Goal: Transaction & Acquisition: Purchase product/service

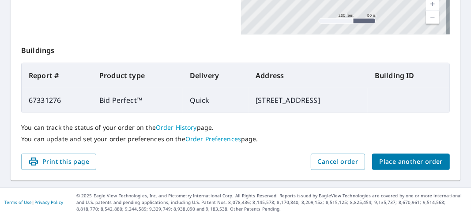
scroll to position [310, 0]
click at [392, 161] on span "Place another order" at bounding box center [411, 161] width 64 height 11
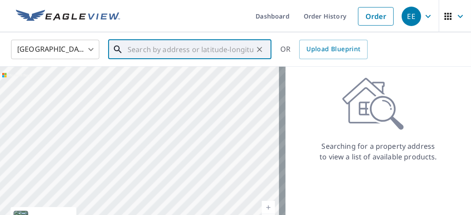
click at [130, 50] on input "text" at bounding box center [191, 49] width 126 height 25
paste input "[STREET_ADDRESS]"
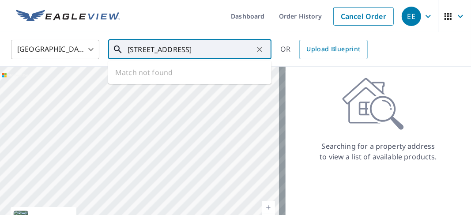
scroll to position [0, 3]
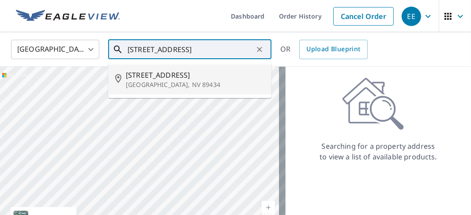
click at [155, 78] on span "[STREET_ADDRESS]" at bounding box center [195, 75] width 139 height 11
type input "[STREET_ADDRESS][PERSON_NAME]"
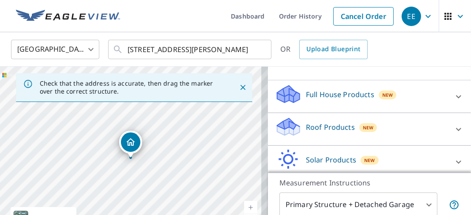
scroll to position [88, 0]
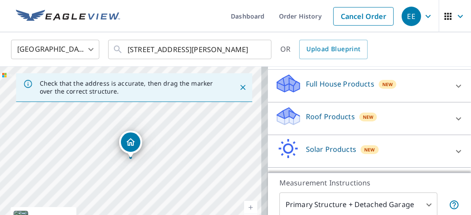
click at [281, 114] on icon at bounding box center [286, 113] width 19 height 11
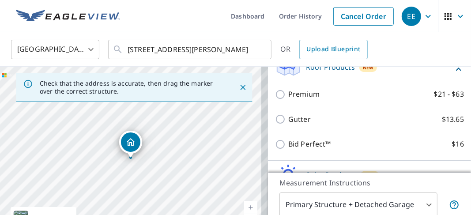
scroll to position [176, 0]
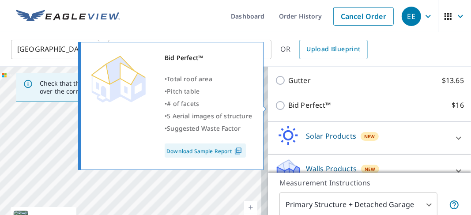
click at [278, 108] on input "Bid Perfect™ $16" at bounding box center [281, 105] width 13 height 11
checkbox input "true"
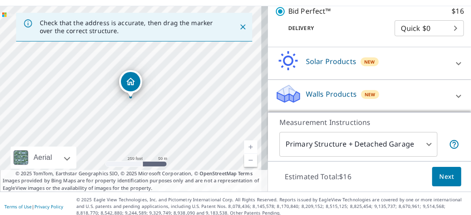
scroll to position [66, 0]
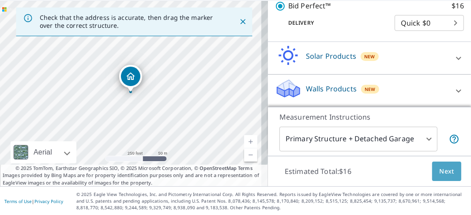
click at [439, 171] on span "Next" at bounding box center [446, 171] width 15 height 11
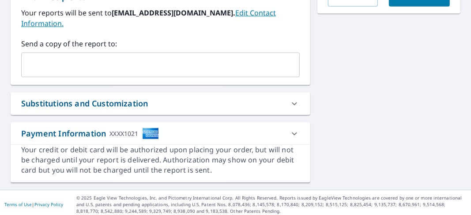
scroll to position [289, 0]
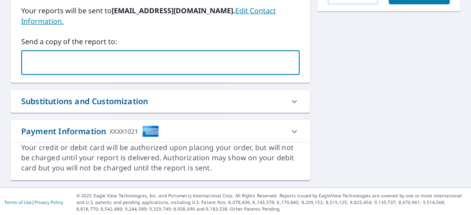
click at [28, 61] on input "text" at bounding box center [153, 62] width 257 height 17
type input "[EMAIL_ADDRESS][DOMAIN_NAME]"
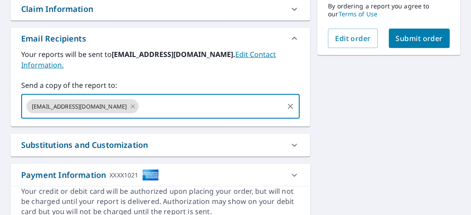
scroll to position [200, 0]
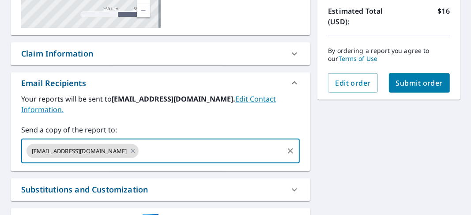
click at [406, 84] on span "Submit order" at bounding box center [419, 83] width 47 height 10
checkbox input "true"
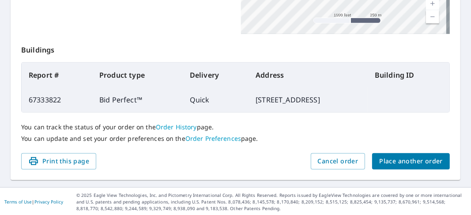
scroll to position [310, 0]
click at [398, 161] on span "Place another order" at bounding box center [411, 161] width 64 height 11
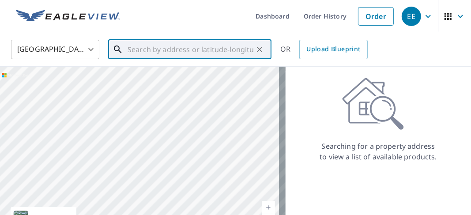
click at [129, 50] on input "text" at bounding box center [191, 49] width 126 height 25
paste input "[STREET_ADDRESS][PERSON_NAME]"
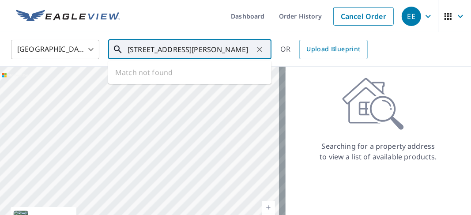
scroll to position [0, 34]
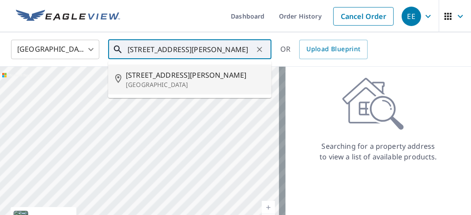
click at [154, 80] on p "[GEOGRAPHIC_DATA]" at bounding box center [195, 84] width 139 height 9
type input "[STREET_ADDRESS][PERSON_NAME]"
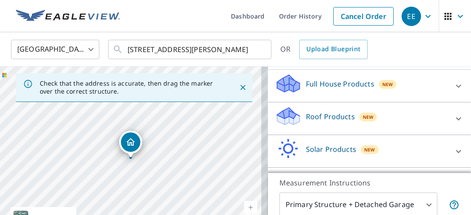
scroll to position [125, 0]
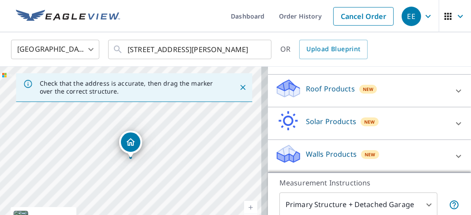
click at [280, 90] on icon at bounding box center [286, 85] width 19 height 11
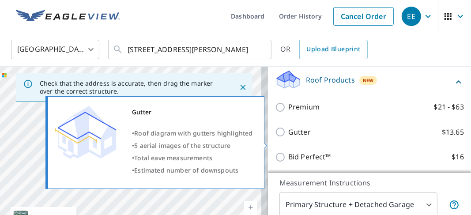
scroll to position [201, 0]
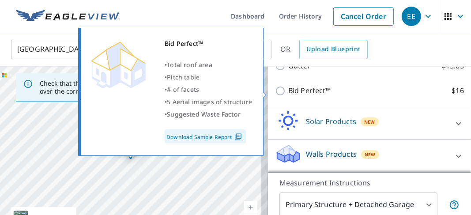
click at [275, 93] on input "Bid Perfect™ $16" at bounding box center [281, 91] width 13 height 11
checkbox input "true"
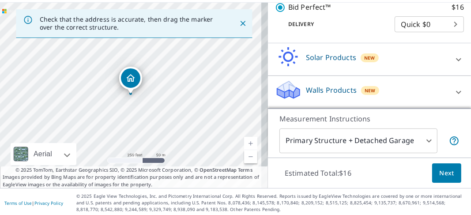
scroll to position [66, 0]
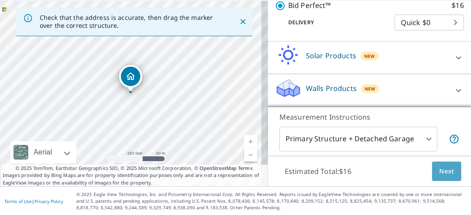
click at [440, 170] on span "Next" at bounding box center [446, 171] width 15 height 11
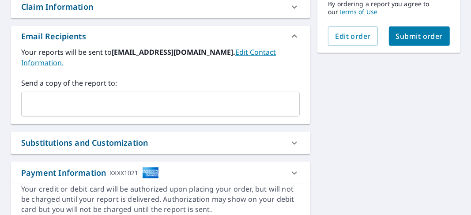
scroll to position [248, 0]
click at [27, 101] on input "text" at bounding box center [153, 103] width 257 height 17
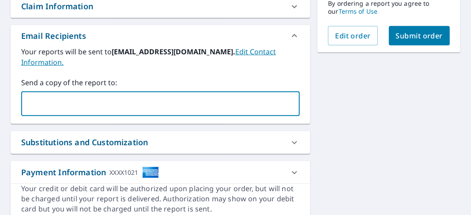
type input "[EMAIL_ADDRESS][DOMAIN_NAME]"
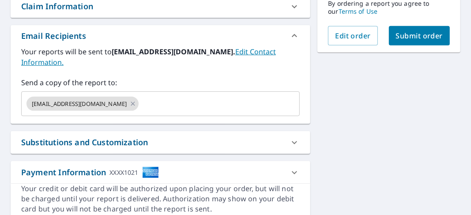
click at [173, 126] on div "[STREET_ADDRESS][PERSON_NAME] Aerial Road A standard road map Aerial A detailed…" at bounding box center [161, 31] width 300 height 380
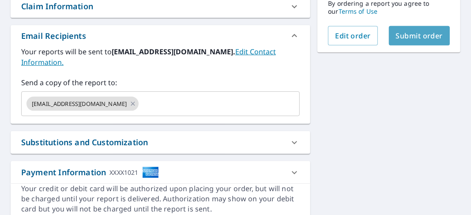
click at [405, 35] on span "Submit order" at bounding box center [419, 36] width 47 height 10
checkbox input "true"
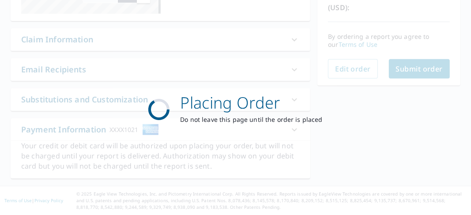
scroll to position [213, 0]
